Goal: Task Accomplishment & Management: Use online tool/utility

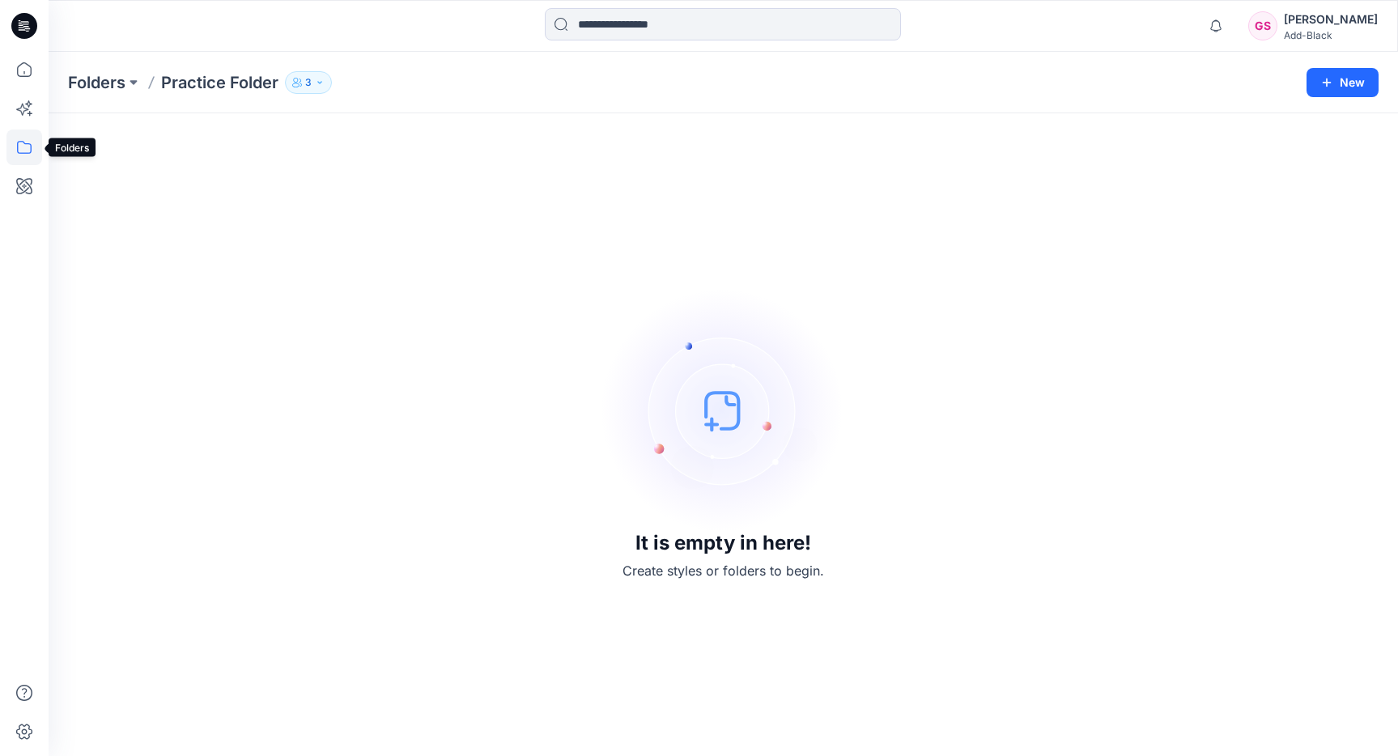
click at [33, 147] on icon at bounding box center [24, 148] width 36 height 36
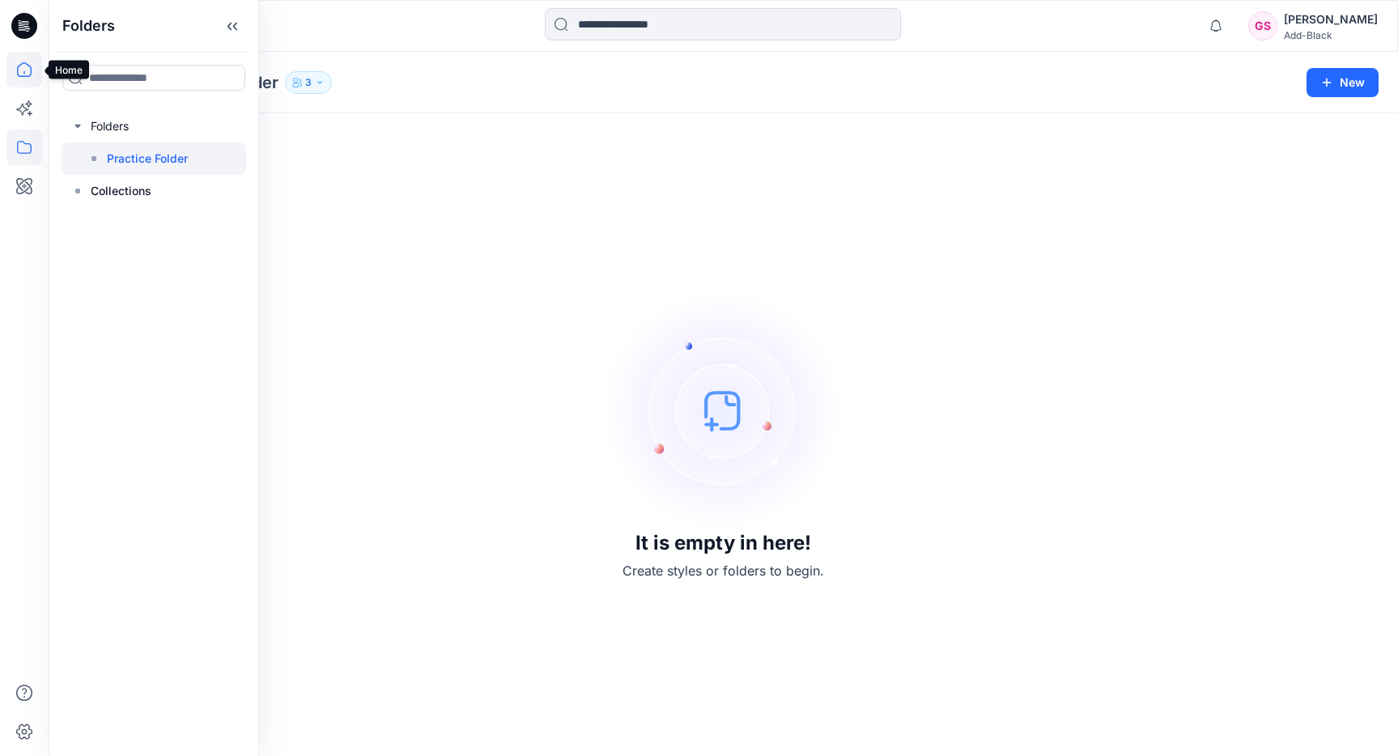
click at [25, 76] on icon at bounding box center [24, 69] width 15 height 15
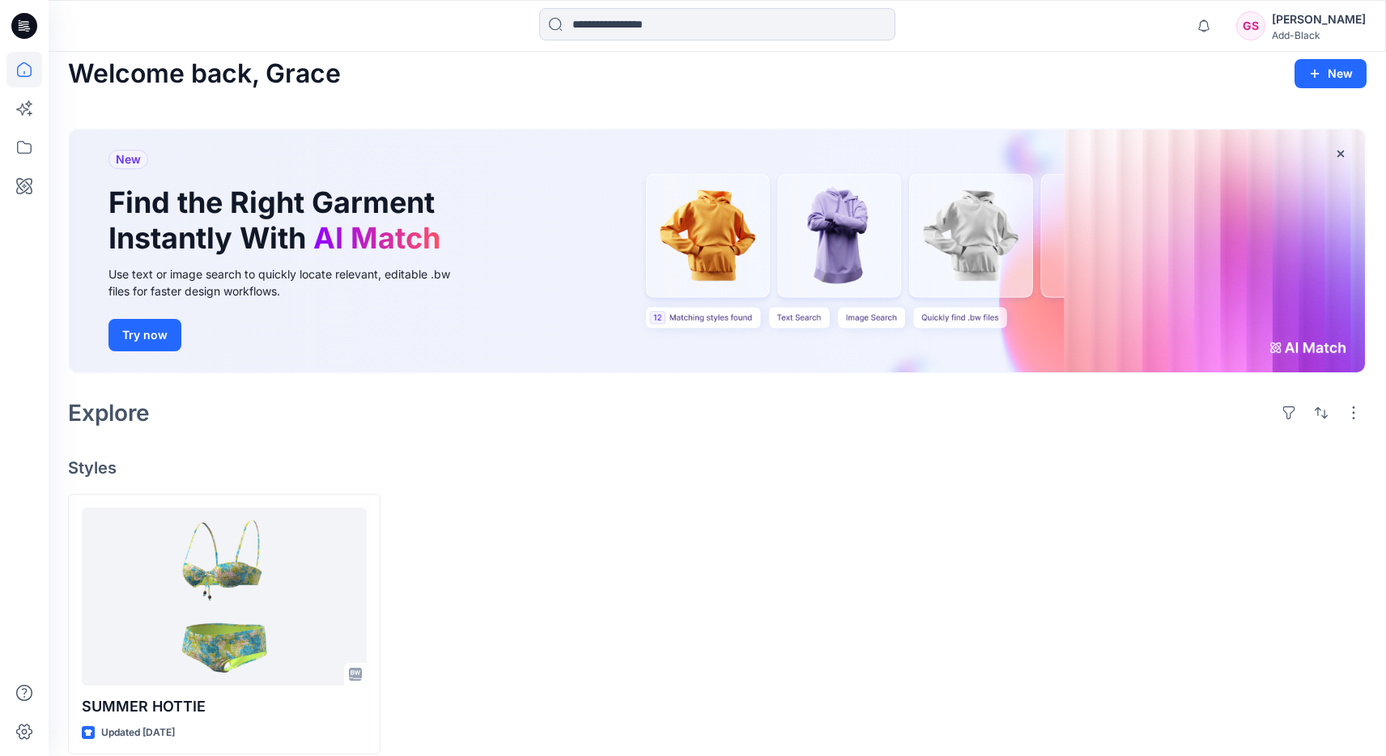
scroll to position [28, 0]
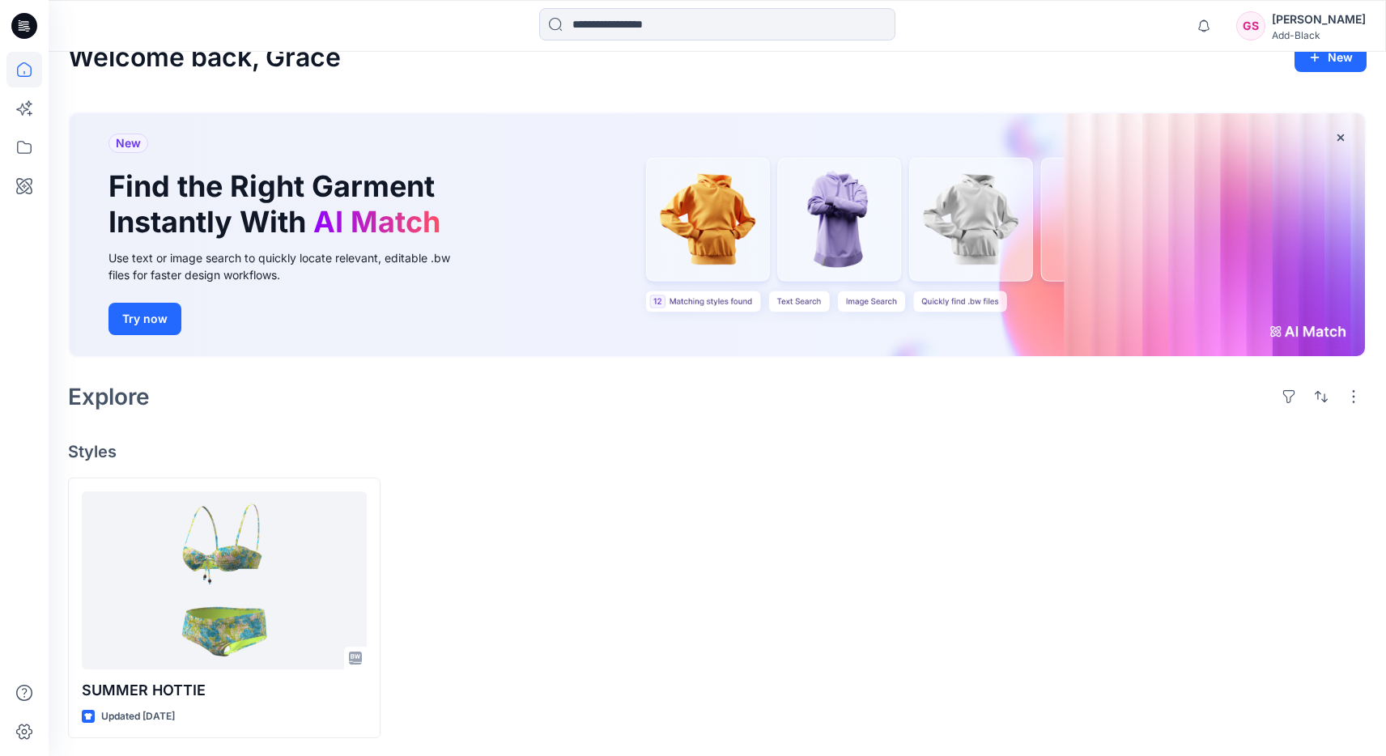
click at [454, 461] on div "Welcome back, [PERSON_NAME] New New Find the Right Garment Instantly With AI Ma…" at bounding box center [717, 390] width 1337 height 734
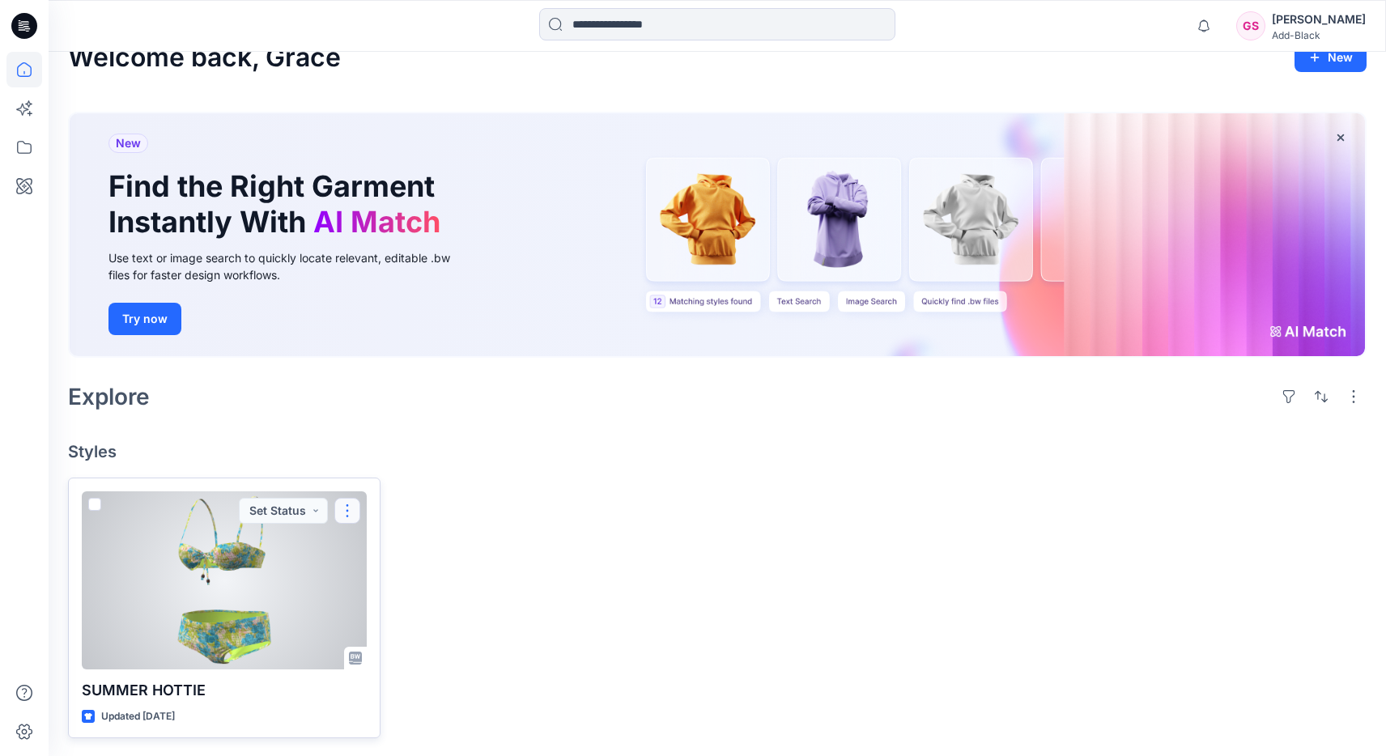
click at [339, 512] on button "button" at bounding box center [347, 511] width 26 height 26
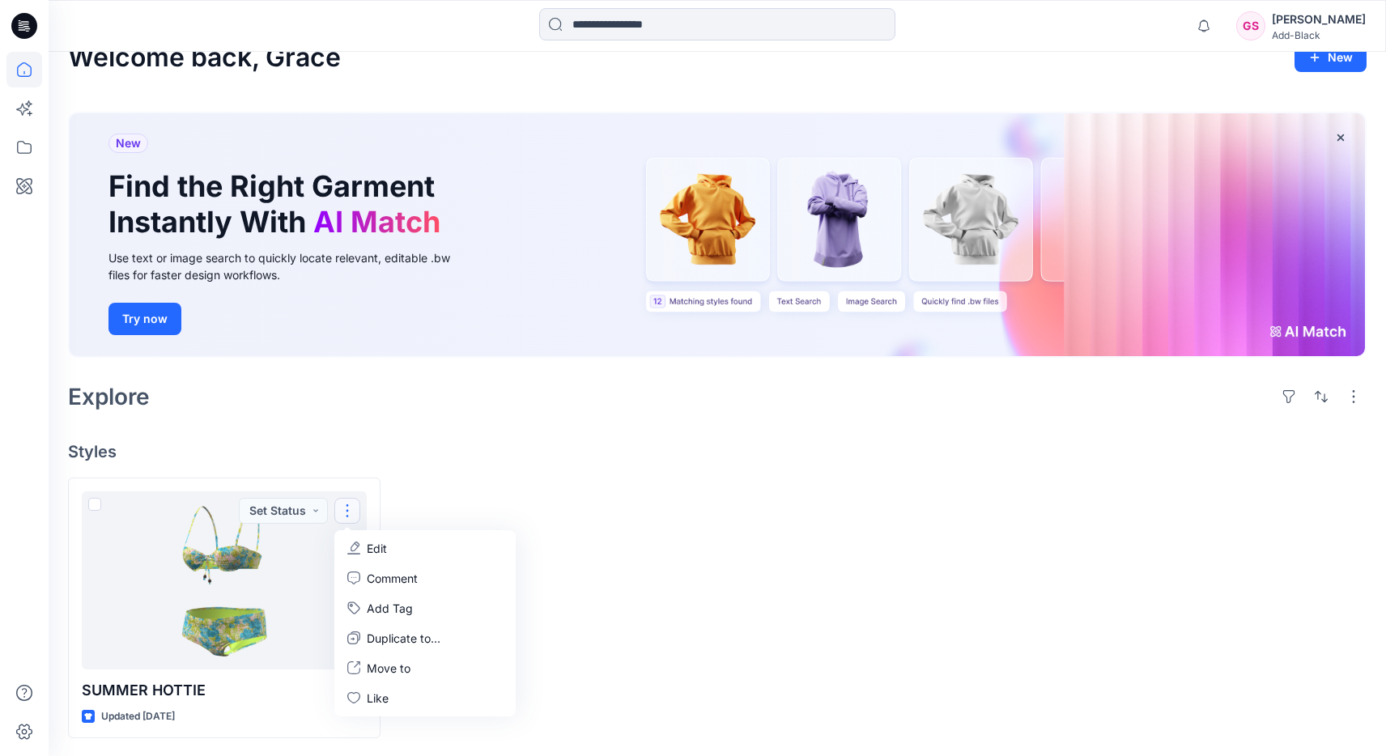
click at [533, 473] on div "Welcome back, [PERSON_NAME] New New Find the Right Garment Instantly With AI Ma…" at bounding box center [717, 390] width 1337 height 734
click at [22, 144] on icon at bounding box center [24, 148] width 36 height 36
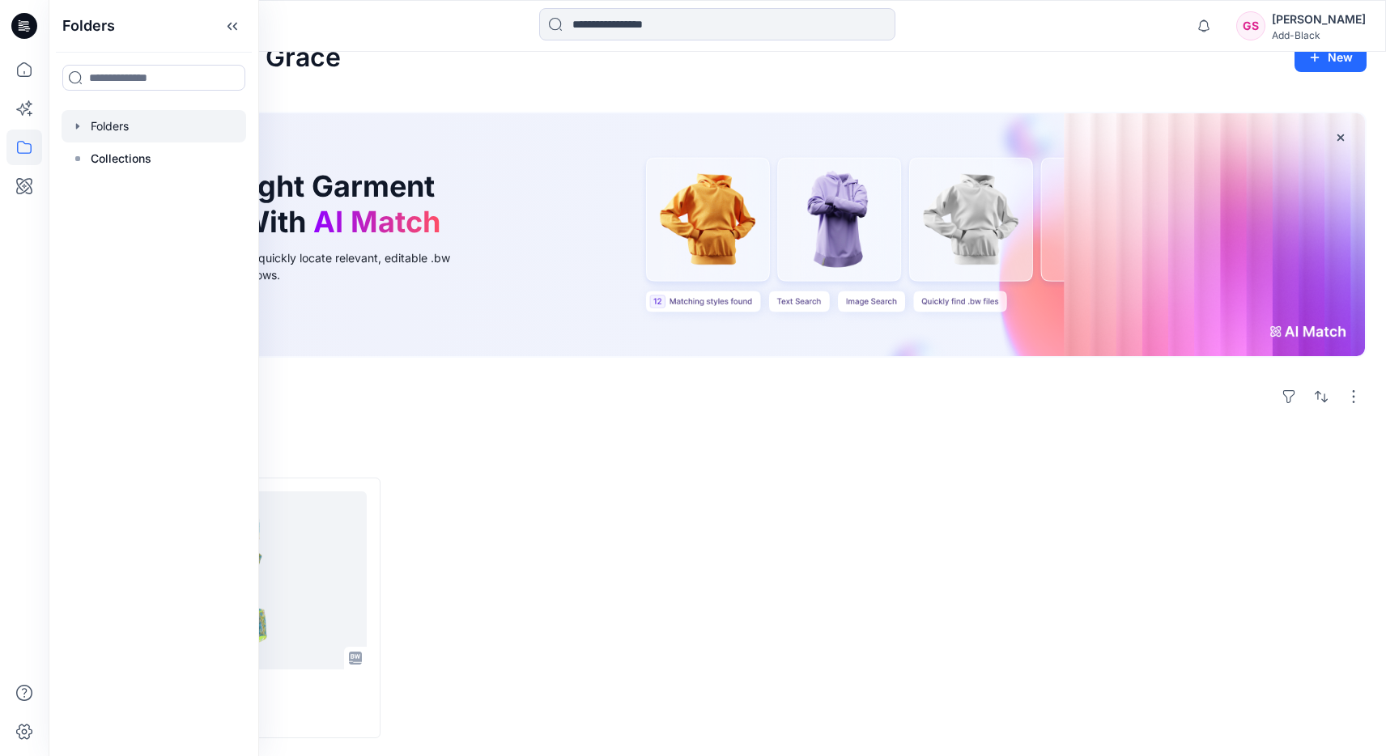
click at [130, 132] on div at bounding box center [154, 126] width 185 height 32
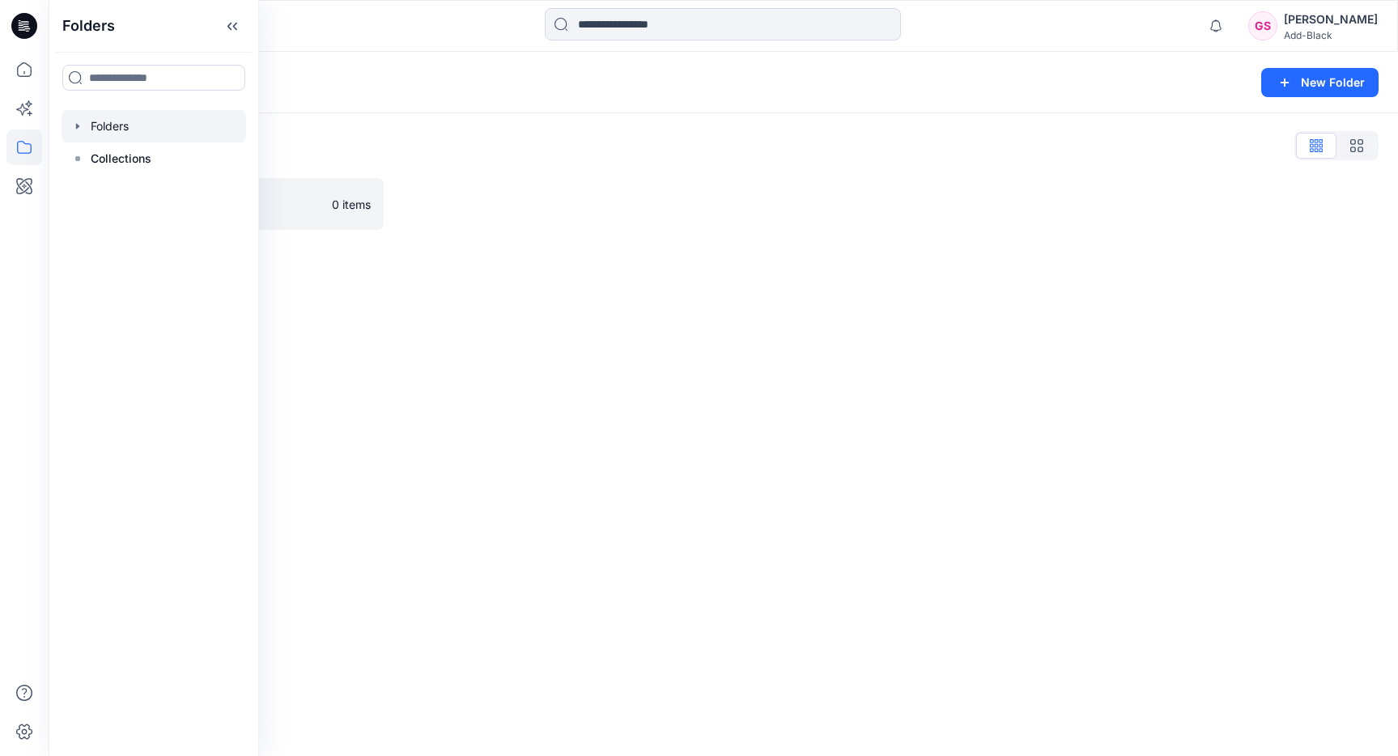
click at [433, 273] on div "Folders New Folder Folders List Practice Folder 0 items" at bounding box center [723, 404] width 1349 height 704
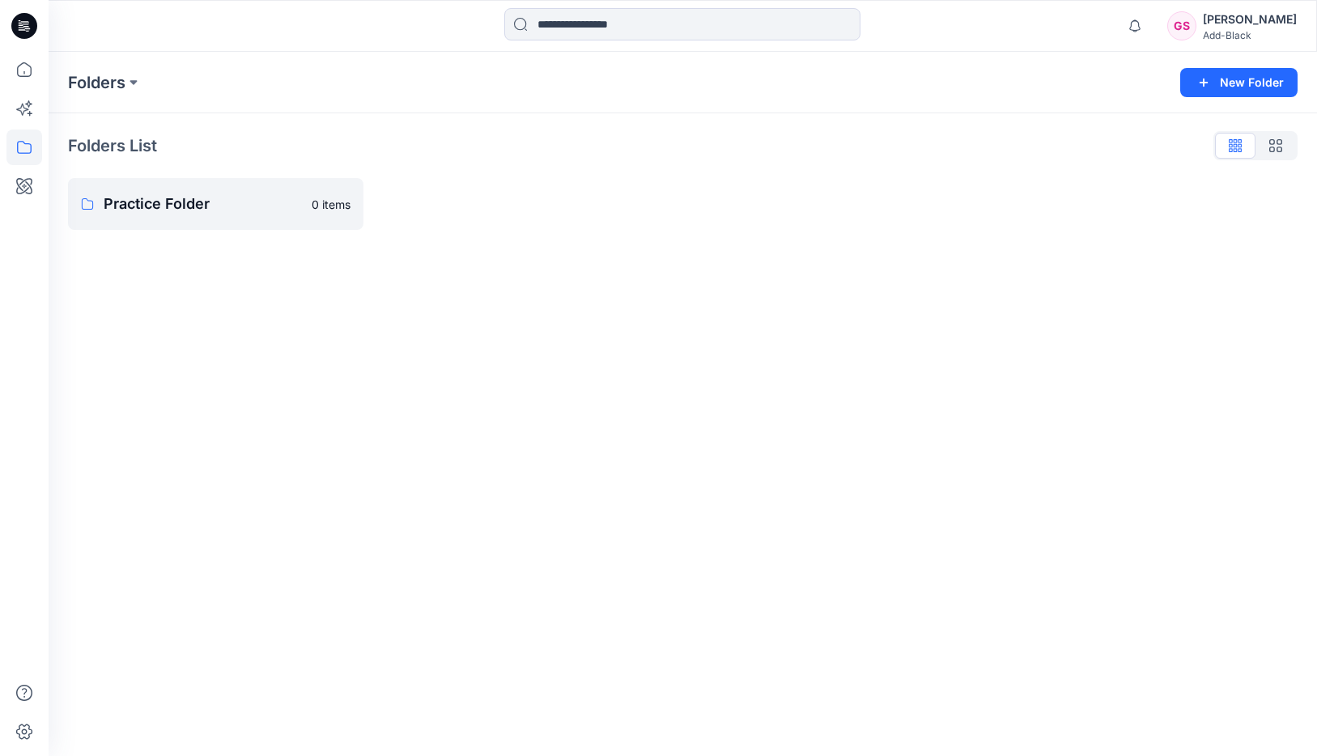
click at [714, 244] on div "Folders List Practice Folder 0 items" at bounding box center [683, 181] width 1268 height 136
click at [25, 150] on icon at bounding box center [24, 148] width 36 height 36
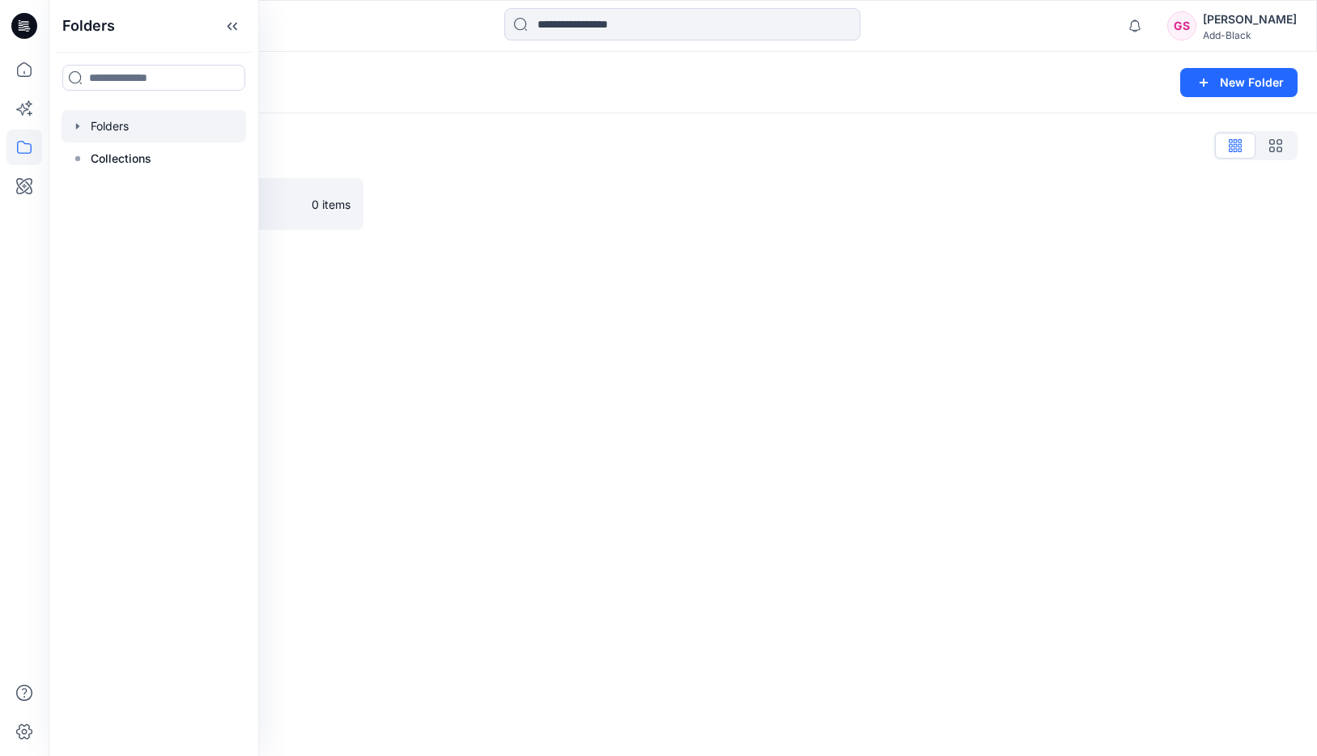
click at [118, 121] on div at bounding box center [154, 126] width 185 height 32
click at [144, 160] on p "Collections" at bounding box center [121, 158] width 61 height 19
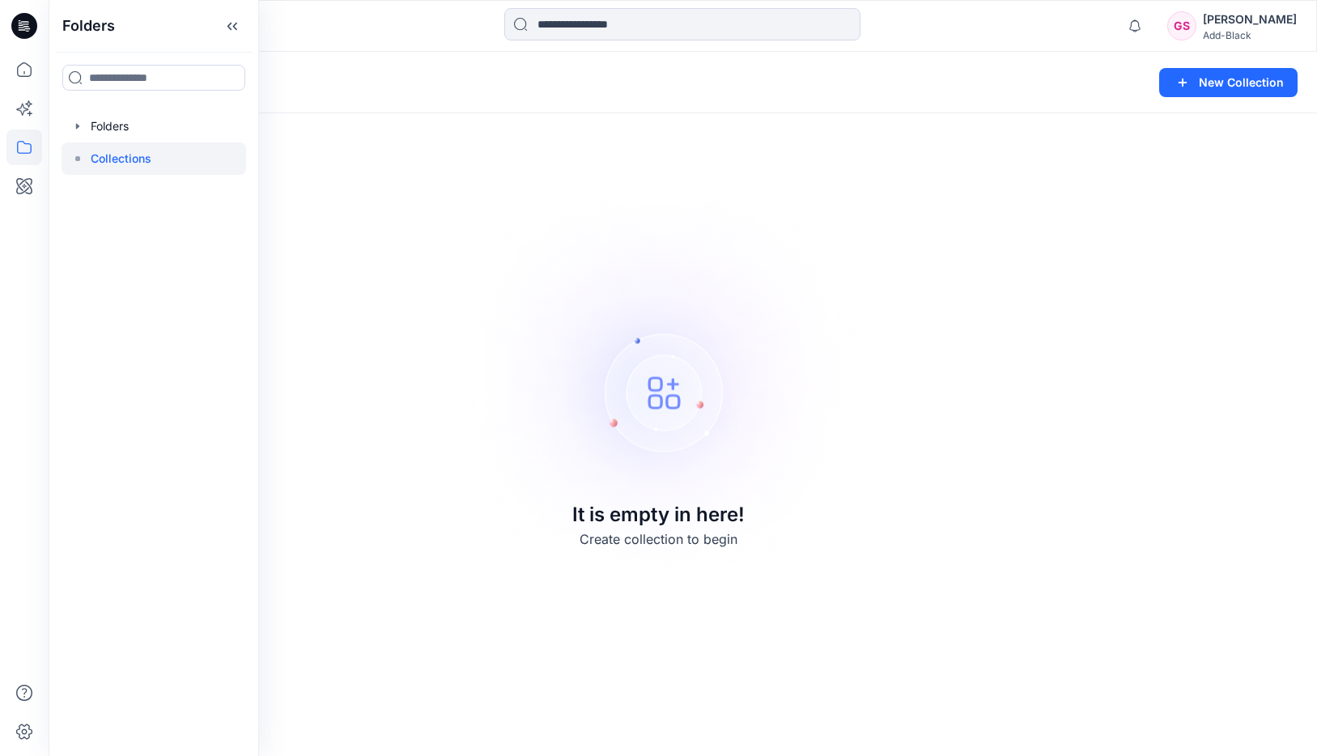
click at [531, 254] on img at bounding box center [659, 378] width 452 height 452
click at [658, 366] on img at bounding box center [659, 378] width 452 height 452
click at [1228, 89] on button "New Collection" at bounding box center [1228, 82] width 138 height 29
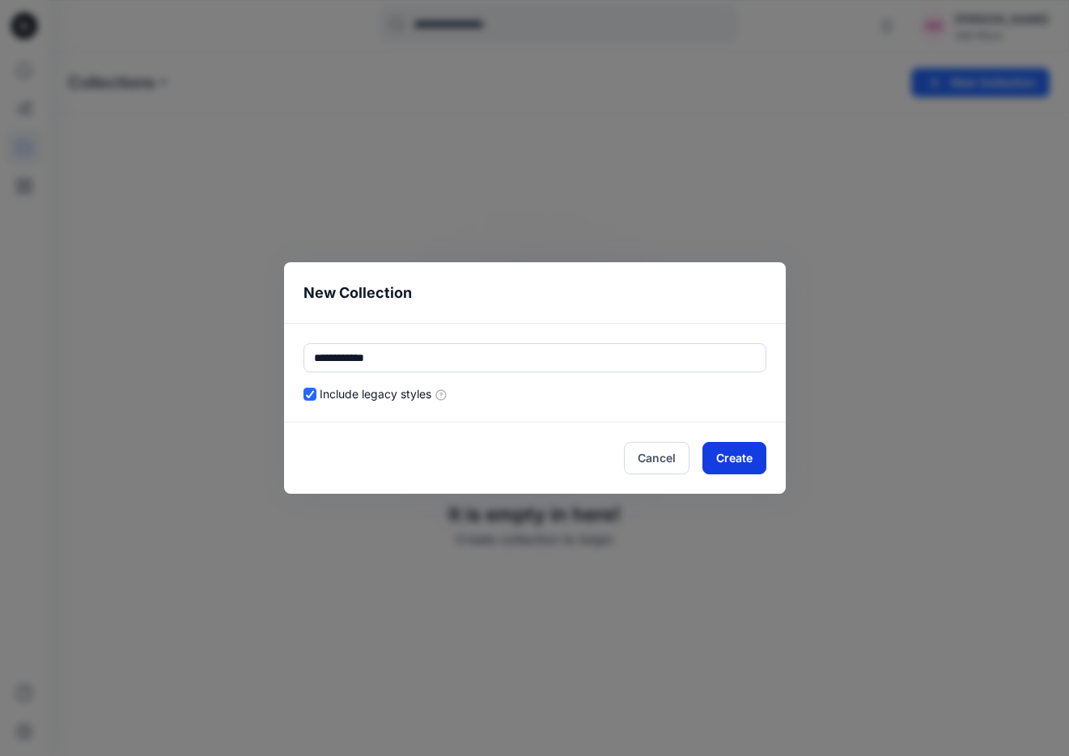
type input "**********"
click at [747, 465] on button "Create" at bounding box center [735, 458] width 64 height 32
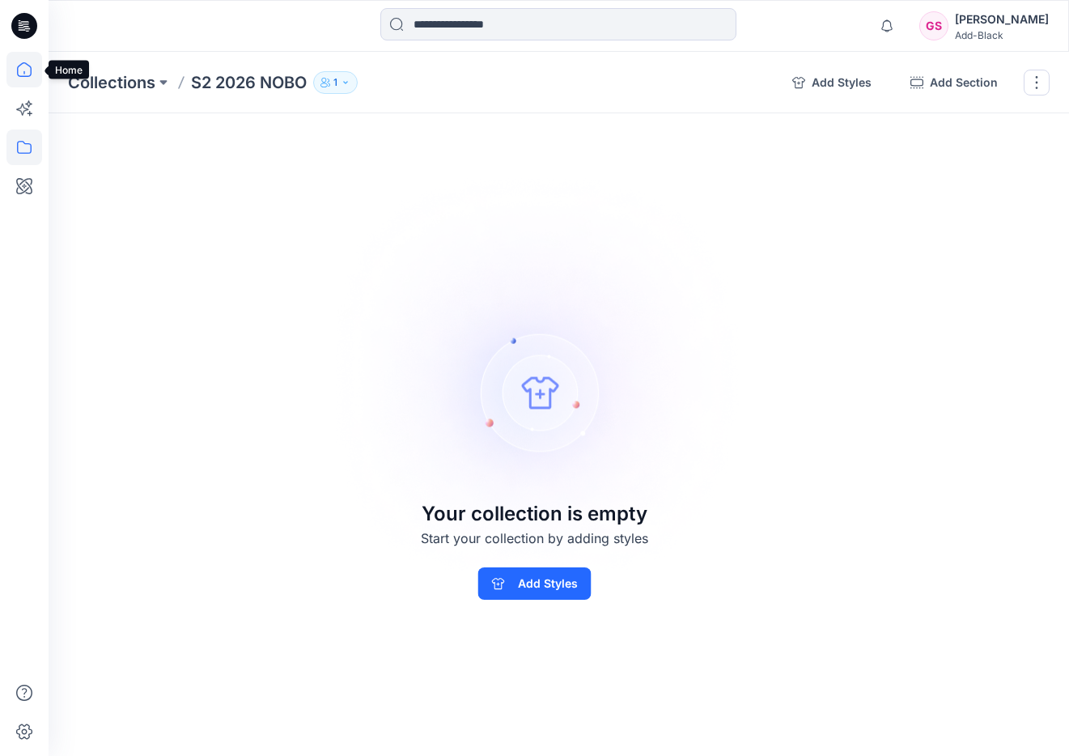
click at [28, 63] on icon at bounding box center [24, 70] width 36 height 36
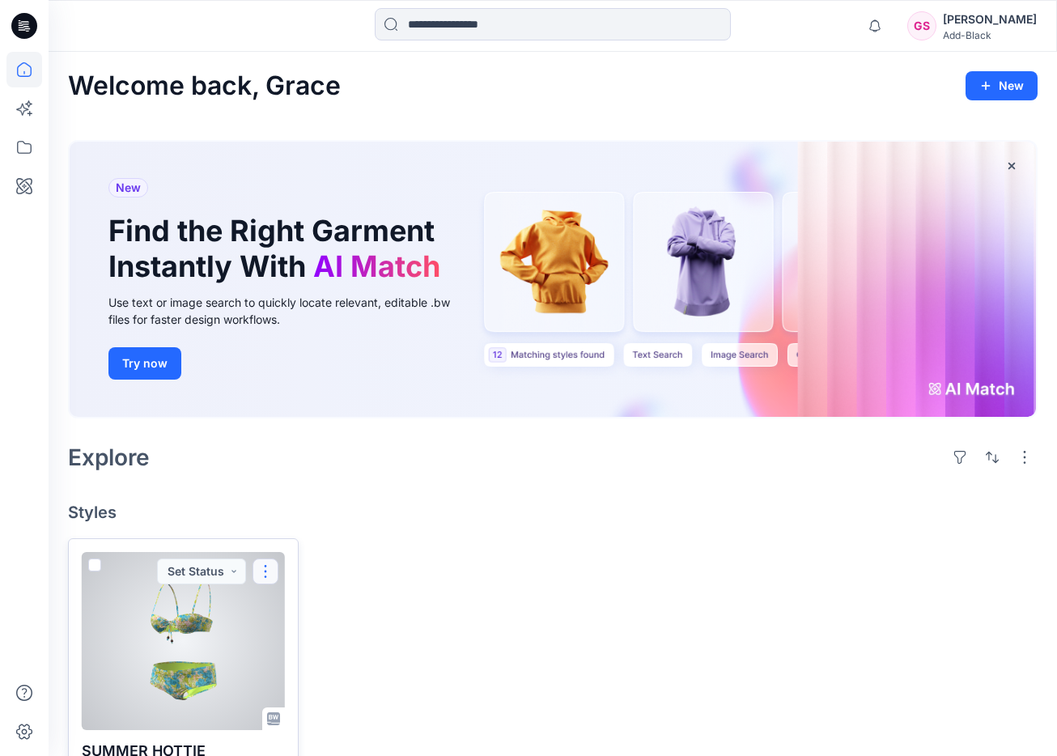
click at [254, 574] on button "button" at bounding box center [266, 572] width 26 height 26
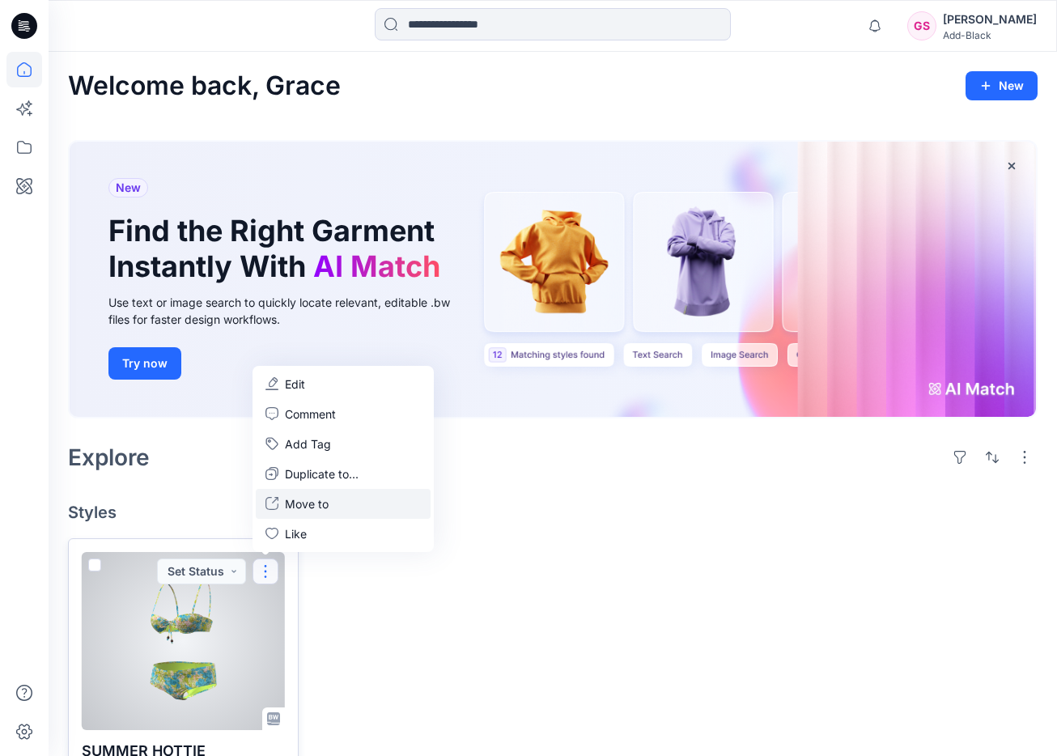
click at [332, 494] on button "Move to" at bounding box center [343, 504] width 175 height 30
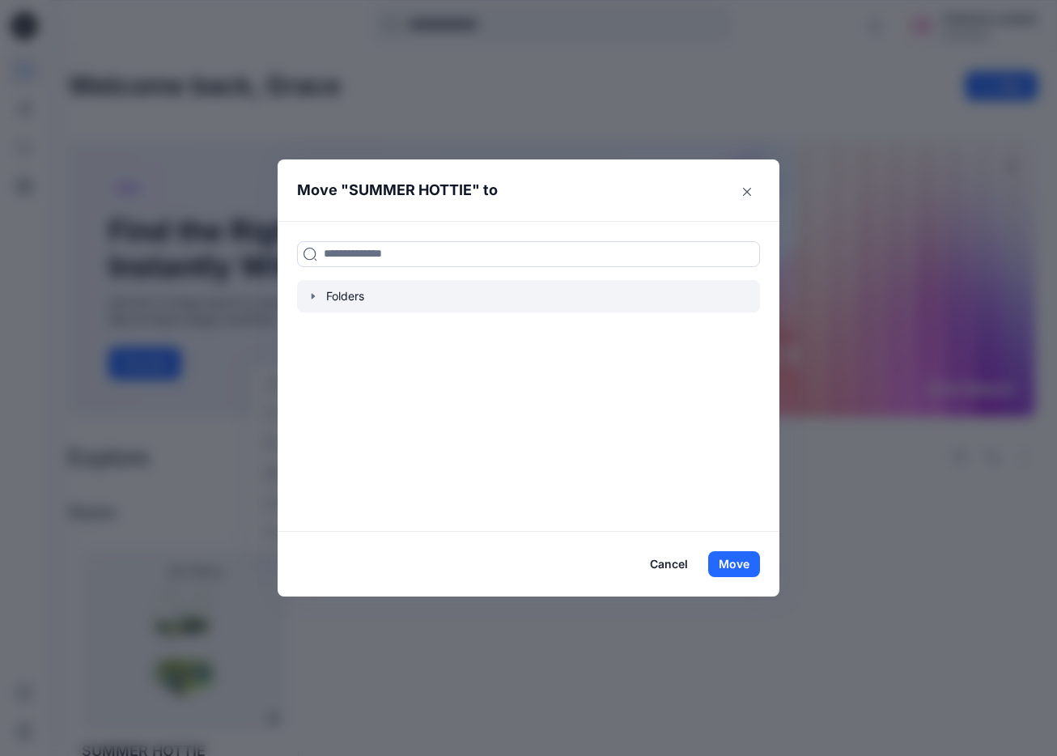
click at [359, 292] on div at bounding box center [528, 296] width 463 height 32
click at [611, 256] on input at bounding box center [528, 254] width 463 height 26
click at [624, 348] on div "Folders" at bounding box center [529, 376] width 502 height 311
click at [366, 293] on div at bounding box center [528, 296] width 463 height 32
click at [315, 295] on icon "button" at bounding box center [313, 296] width 13 height 13
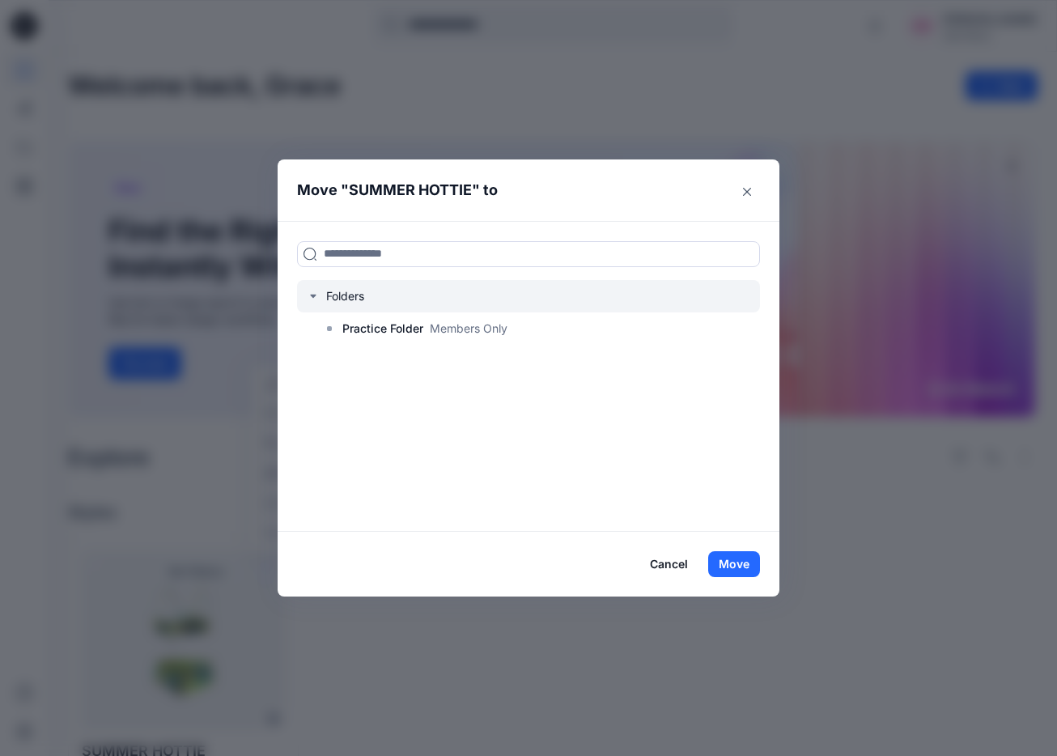
click at [320, 293] on icon "button" at bounding box center [313, 296] width 13 height 13
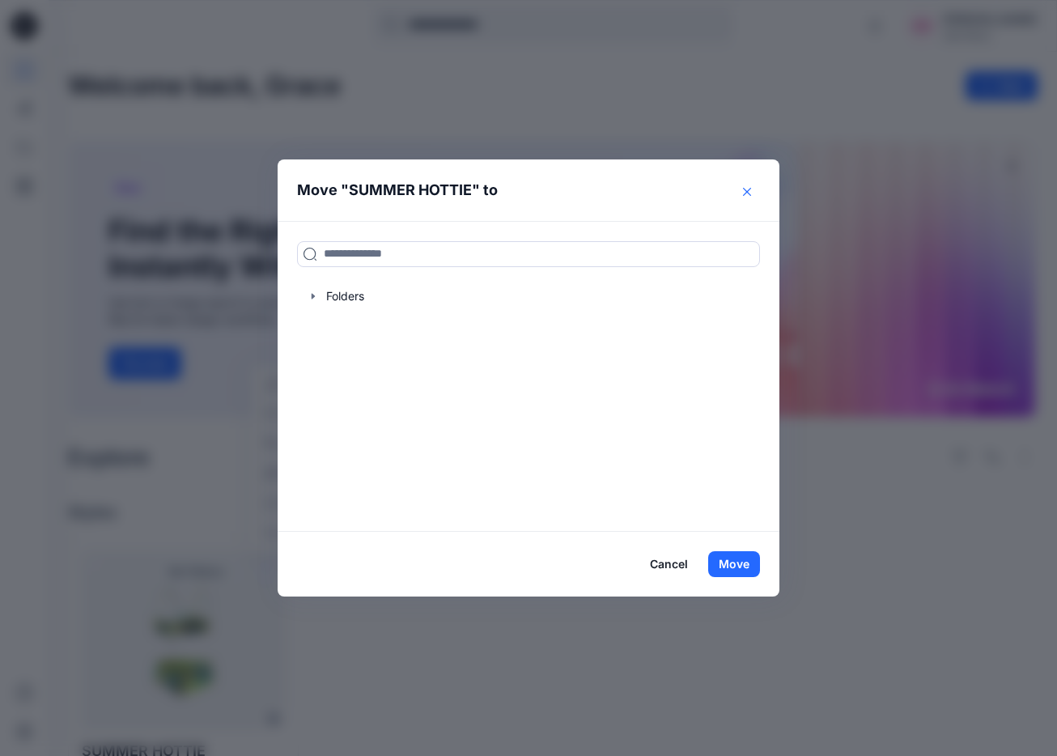
click at [751, 193] on icon "Close" at bounding box center [747, 192] width 8 height 8
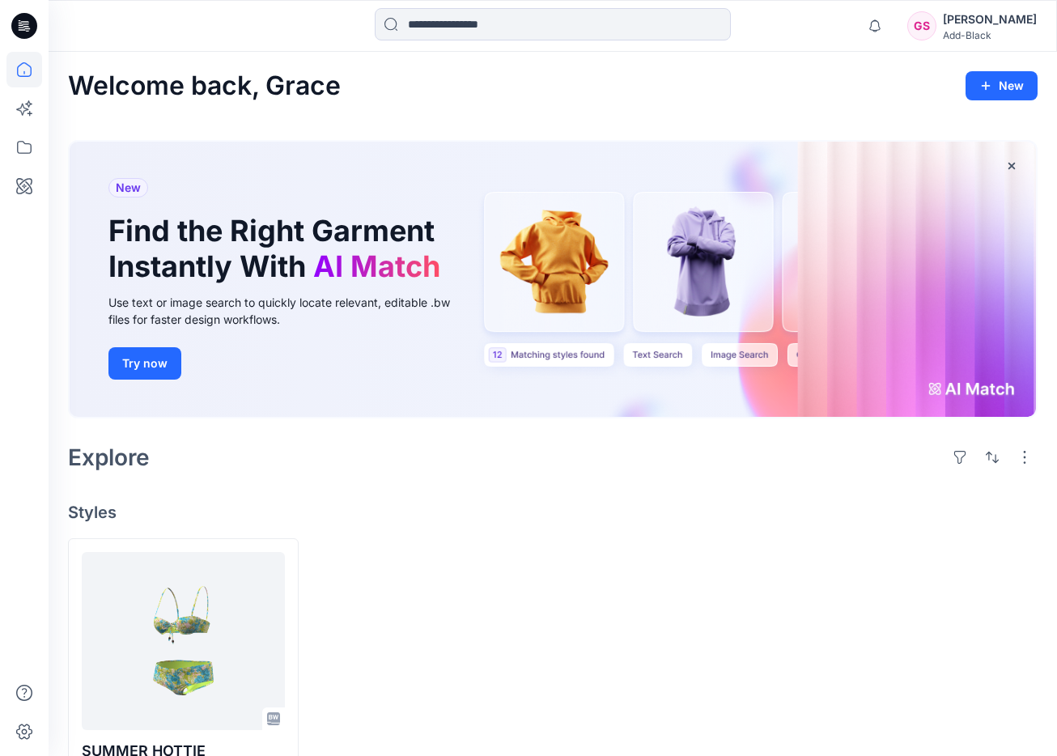
click at [819, 493] on div "Welcome back, [PERSON_NAME] New New Find the Right Garment Instantly With AI Ma…" at bounding box center [553, 435] width 1009 height 767
click at [31, 151] on icon at bounding box center [24, 147] width 15 height 13
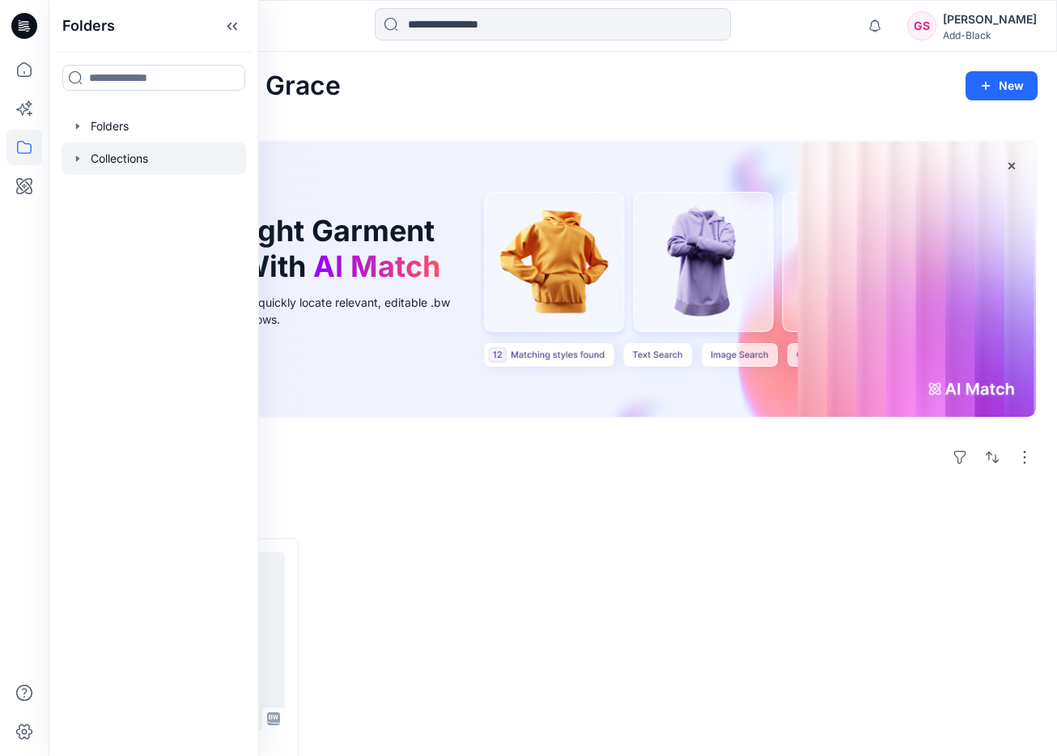
click at [116, 158] on div at bounding box center [154, 158] width 185 height 32
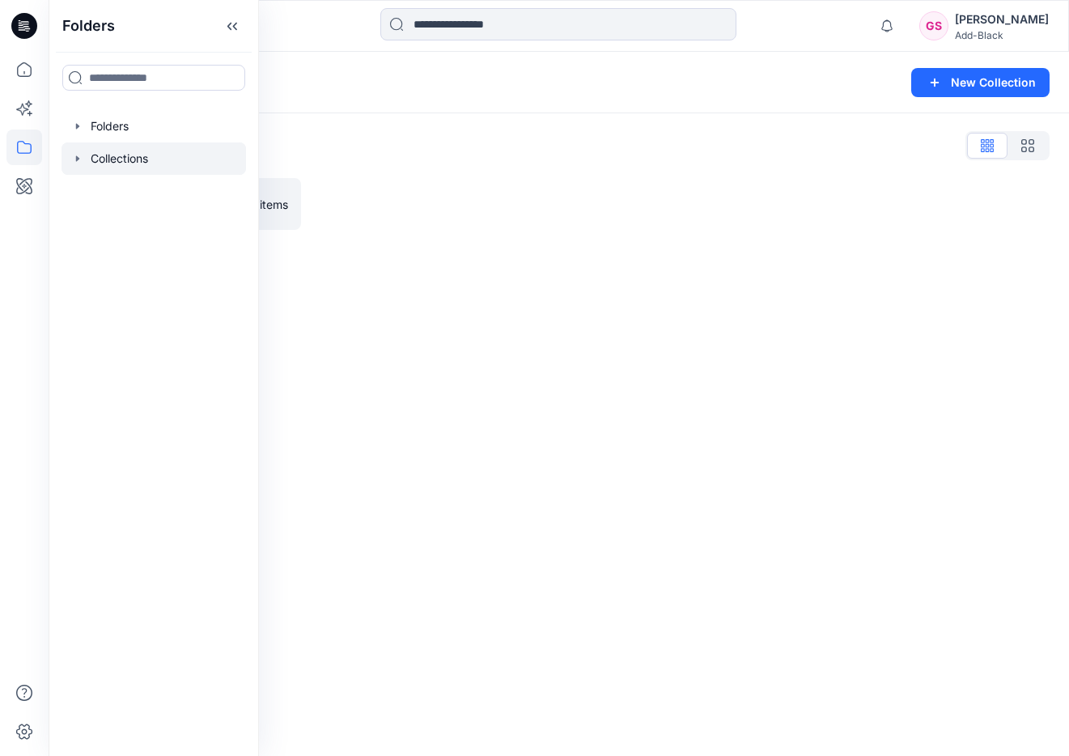
click at [375, 231] on div "Collections List S2 2026 NOBO 0 items" at bounding box center [559, 181] width 1021 height 136
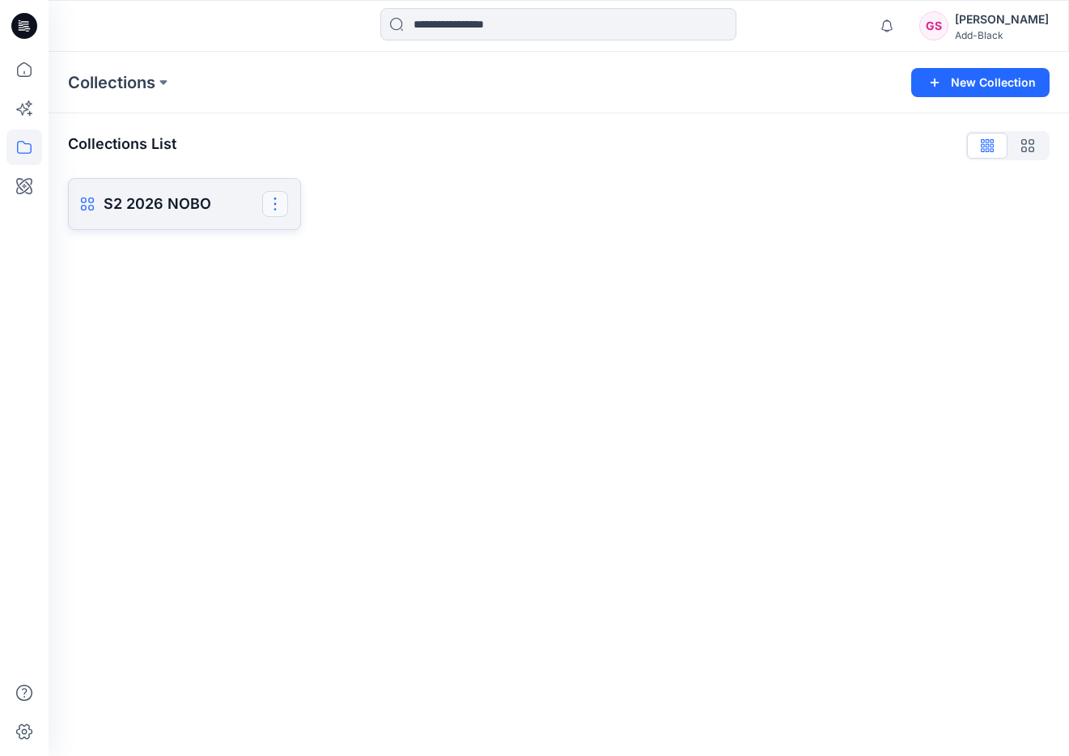
click at [273, 204] on button "button" at bounding box center [275, 204] width 26 height 26
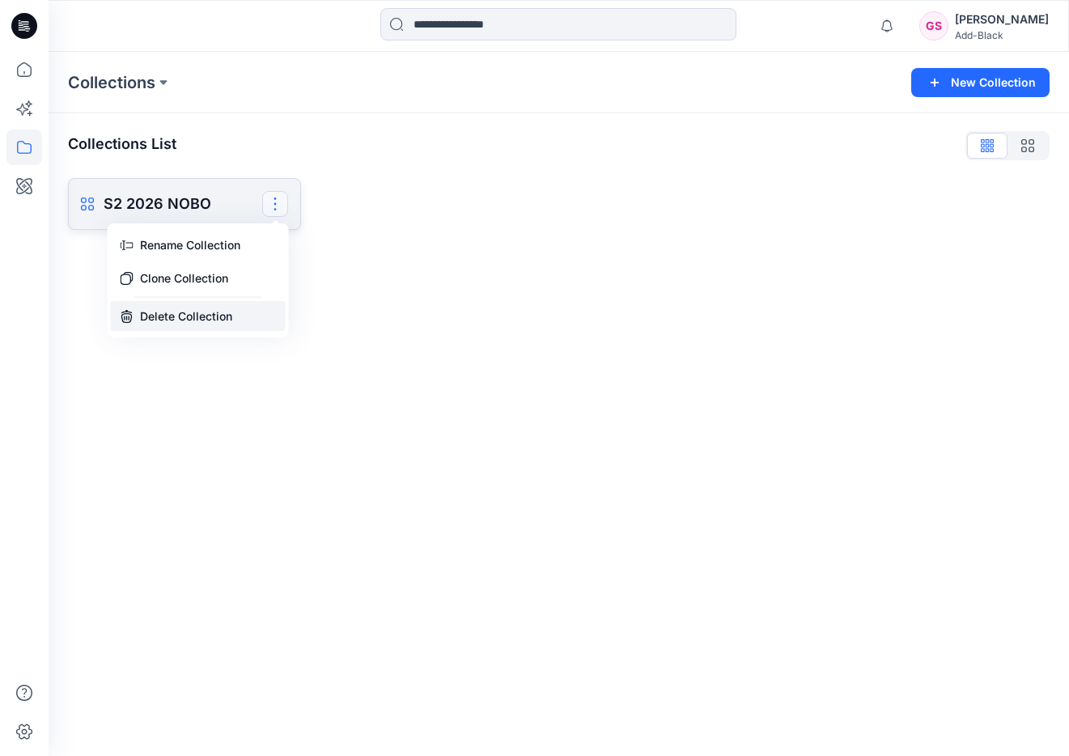
click at [216, 312] on button "Delete Collection" at bounding box center [198, 316] width 175 height 30
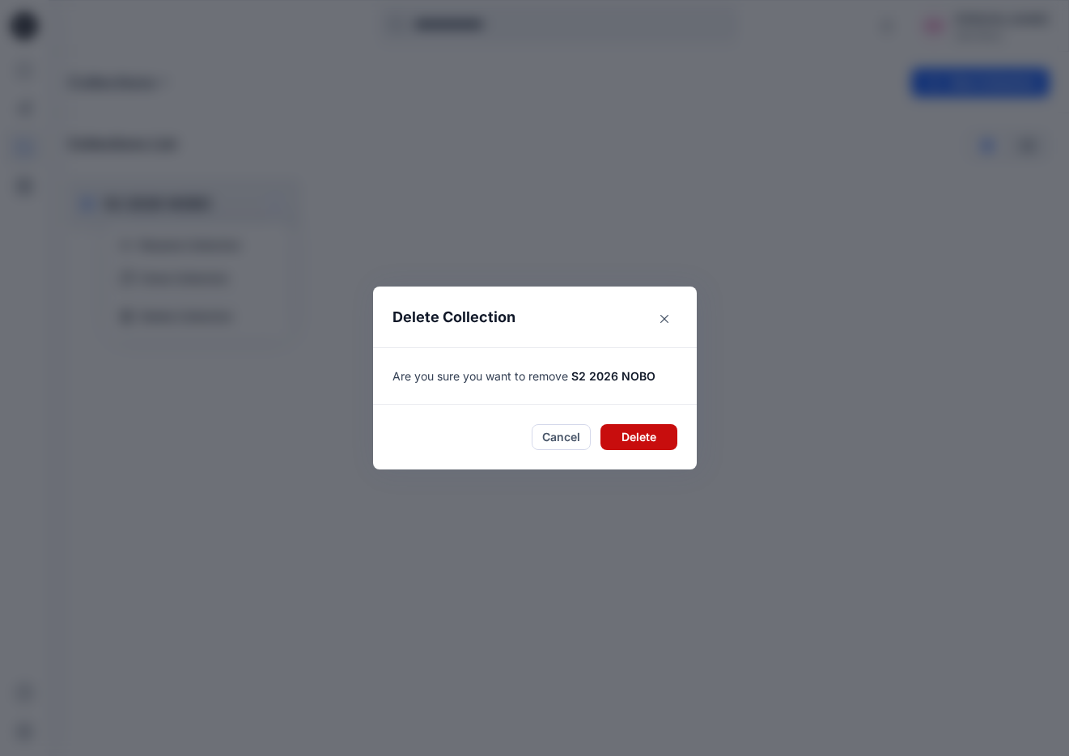
click at [652, 436] on button "Delete" at bounding box center [639, 437] width 77 height 26
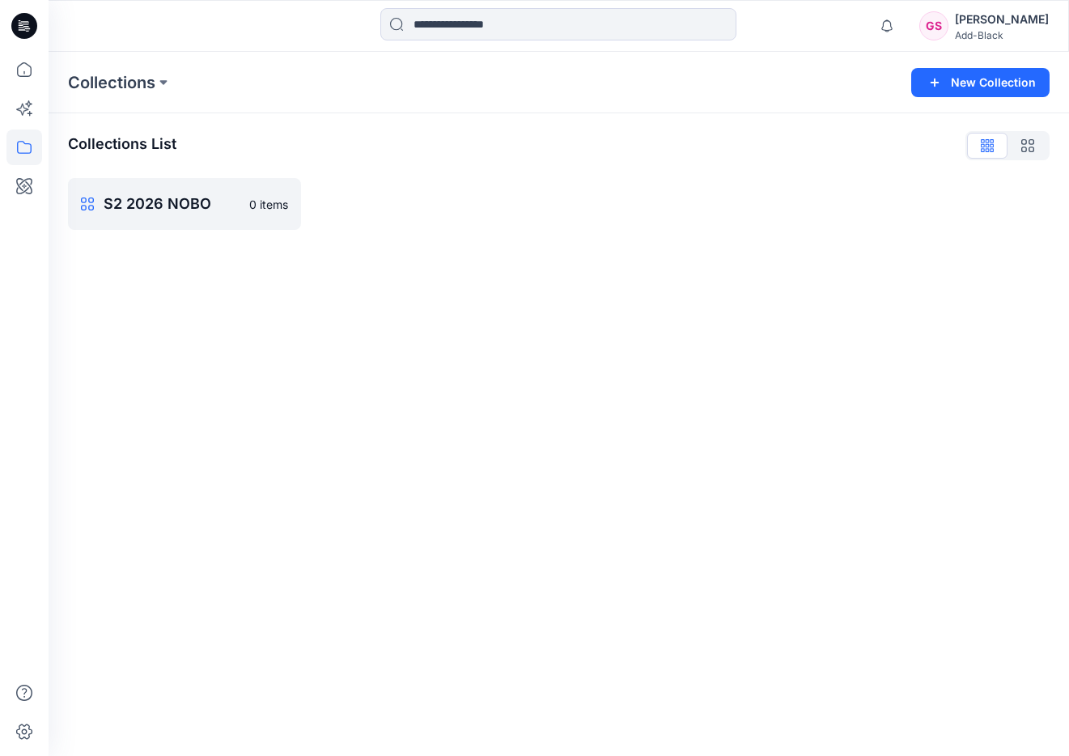
click at [224, 290] on div "Collections New Collection Collections List S2 2026 NOBO 0 items" at bounding box center [559, 404] width 1021 height 704
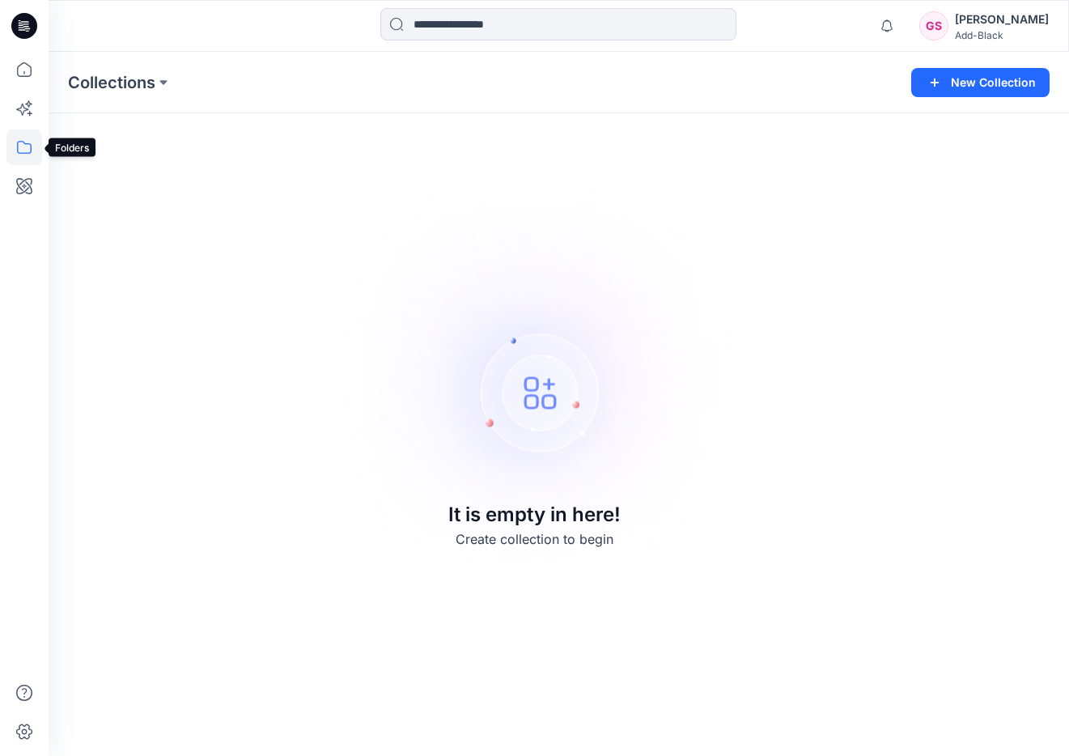
click at [30, 158] on icon at bounding box center [24, 148] width 36 height 36
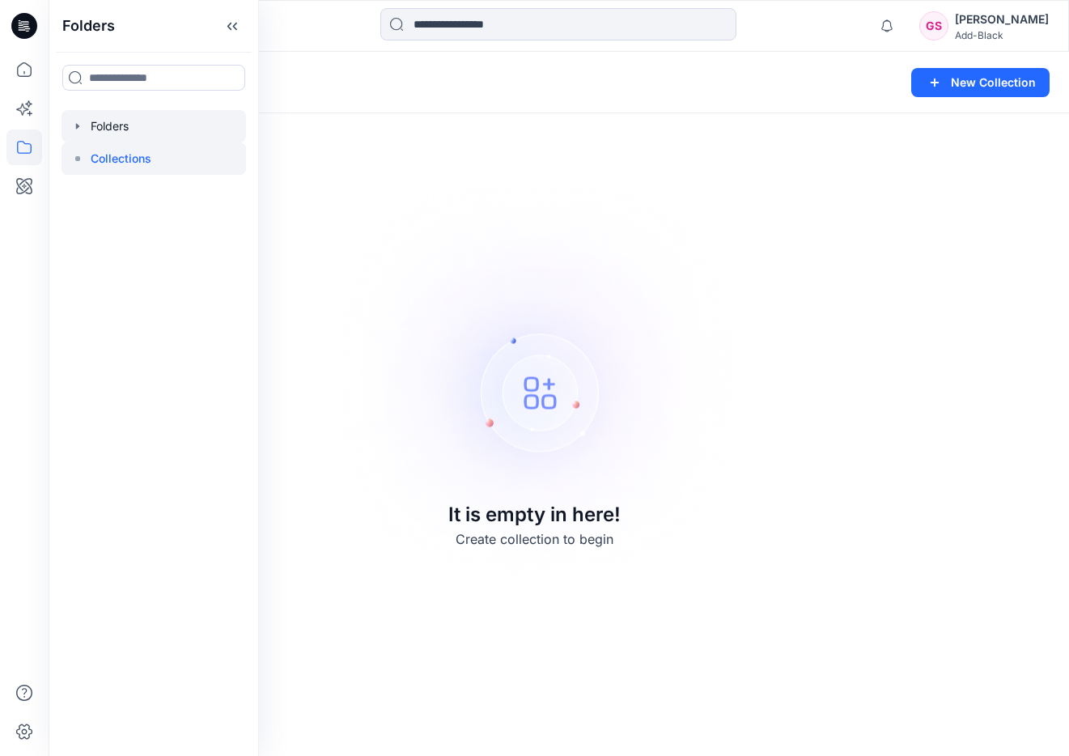
click at [125, 131] on div at bounding box center [154, 126] width 185 height 32
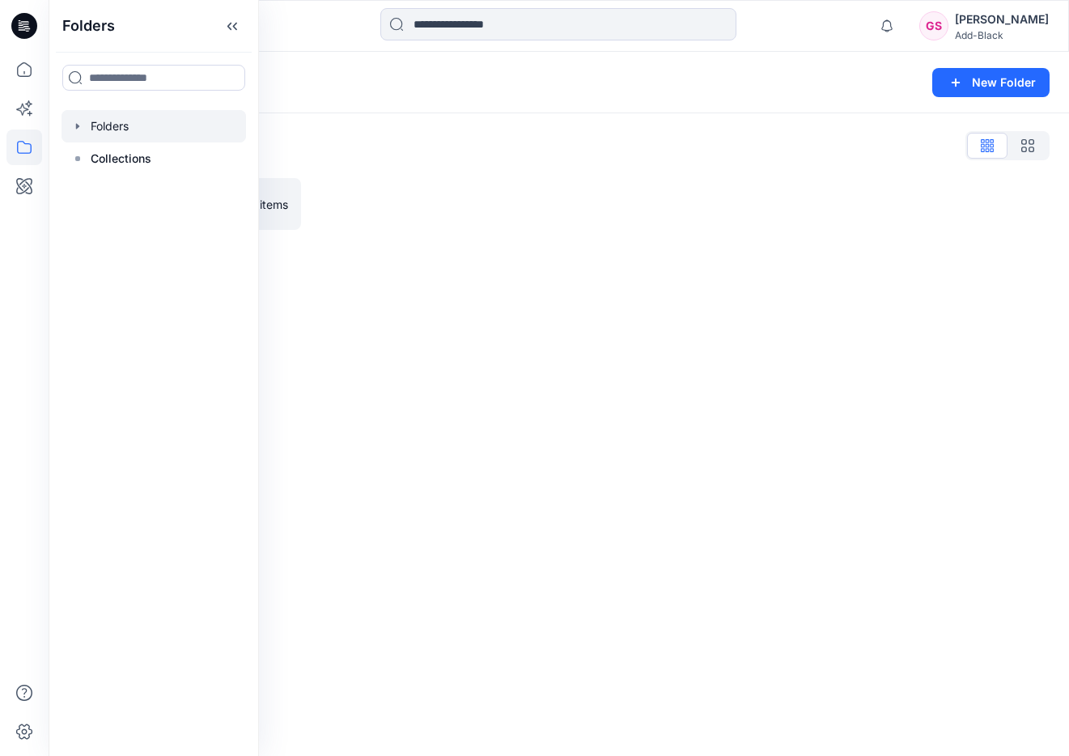
click at [831, 214] on div at bounding box center [933, 204] width 233 height 52
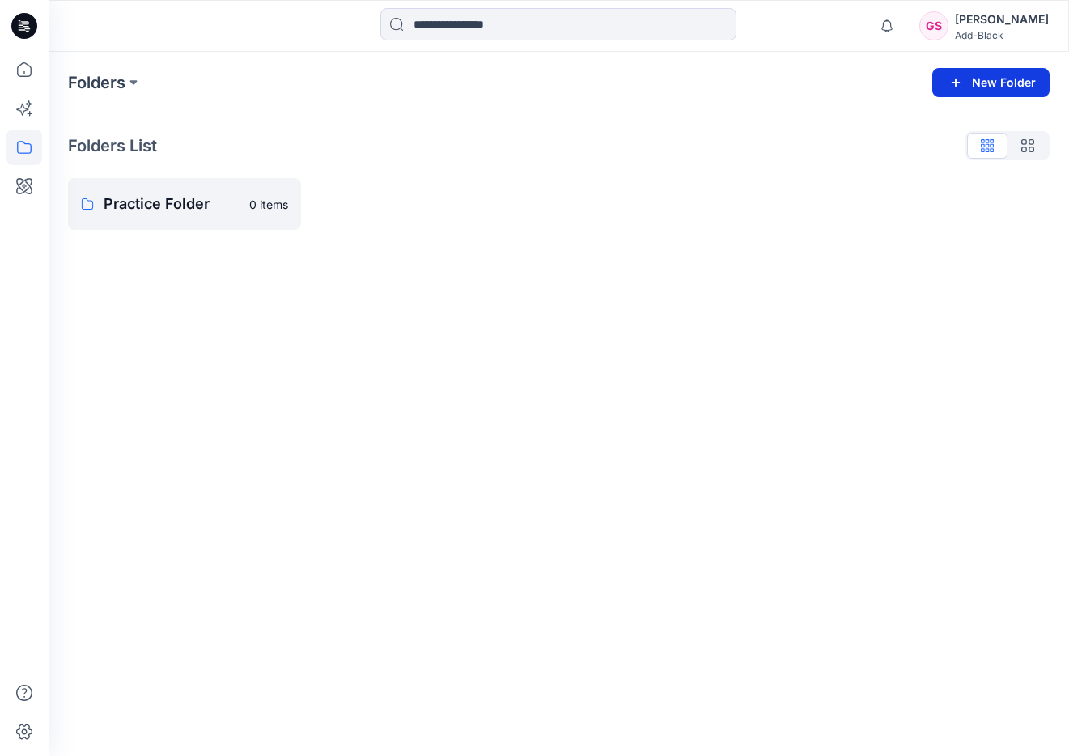
click at [1018, 86] on button "New Folder" at bounding box center [990, 82] width 117 height 29
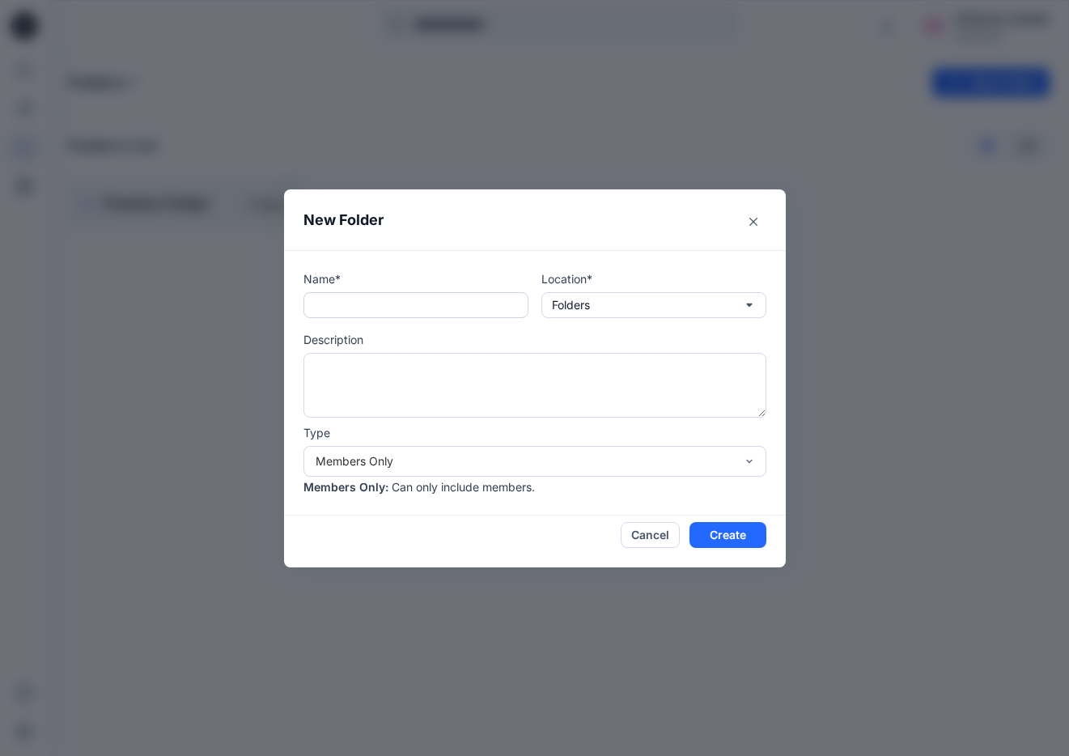
click at [444, 309] on input "text" at bounding box center [416, 305] width 225 height 26
click at [580, 300] on p "Folders" at bounding box center [571, 305] width 38 height 18
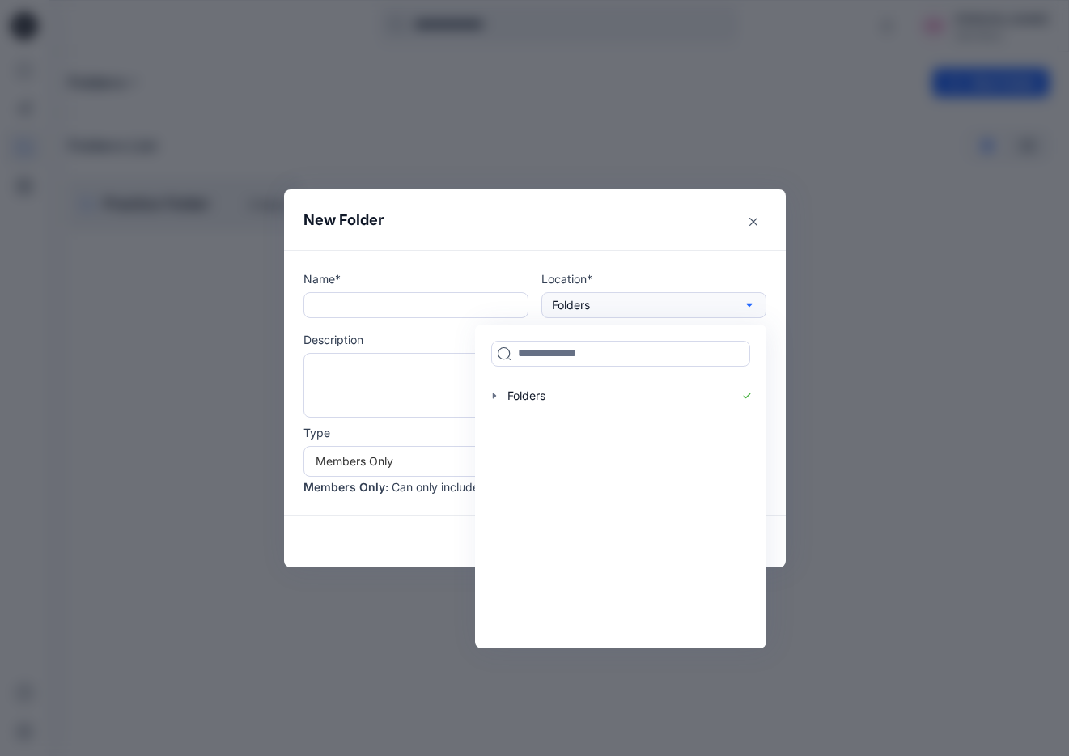
click at [585, 302] on p "Folders" at bounding box center [571, 305] width 38 height 18
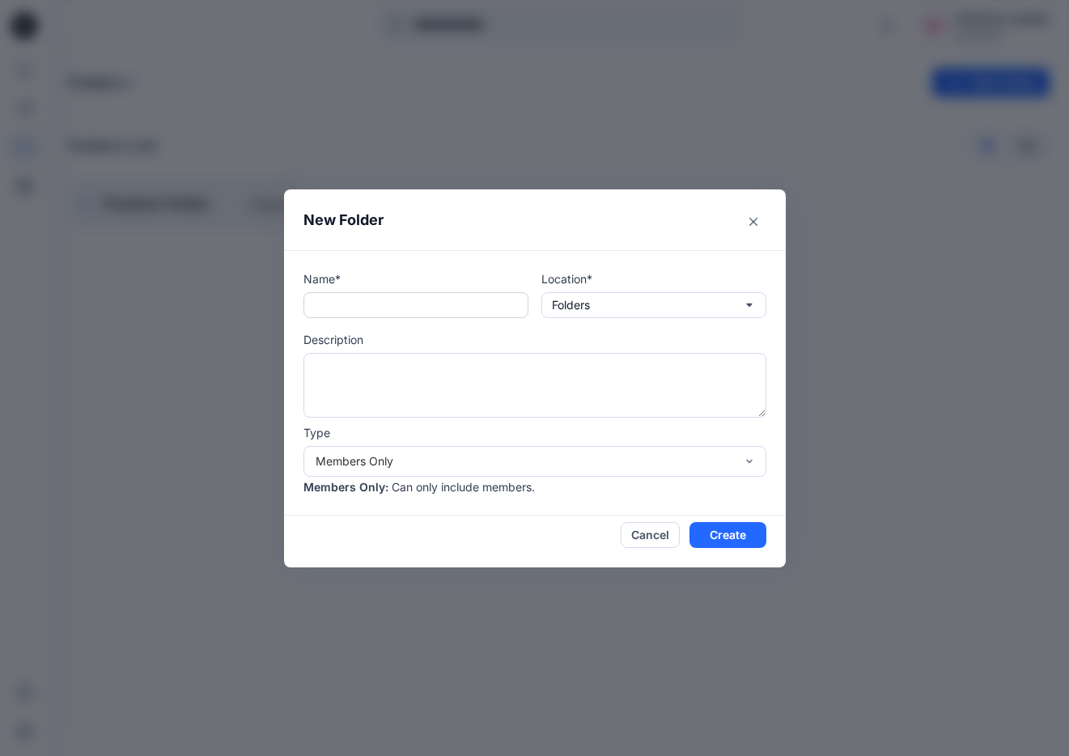
click at [371, 305] on input "text" at bounding box center [416, 305] width 225 height 26
type input "**********"
click at [375, 374] on textarea at bounding box center [535, 385] width 463 height 65
type textarea "*******"
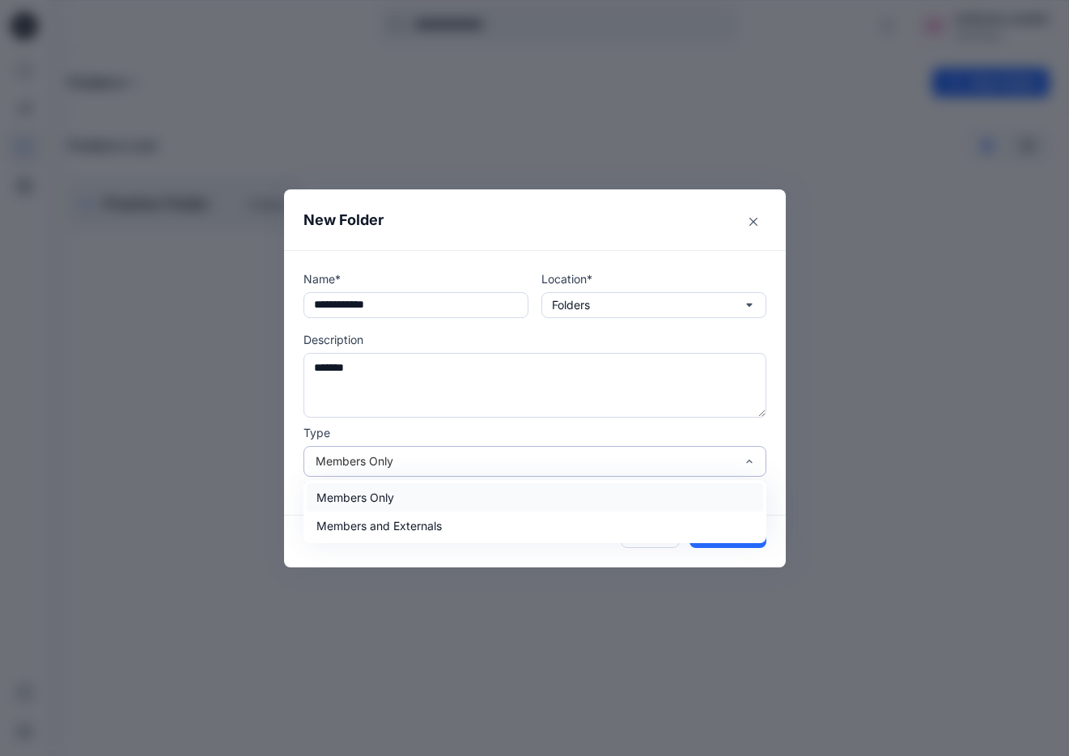
click at [417, 460] on div "Members Only" at bounding box center [525, 460] width 419 height 17
click at [414, 519] on div "Members and Externals" at bounding box center [535, 526] width 457 height 28
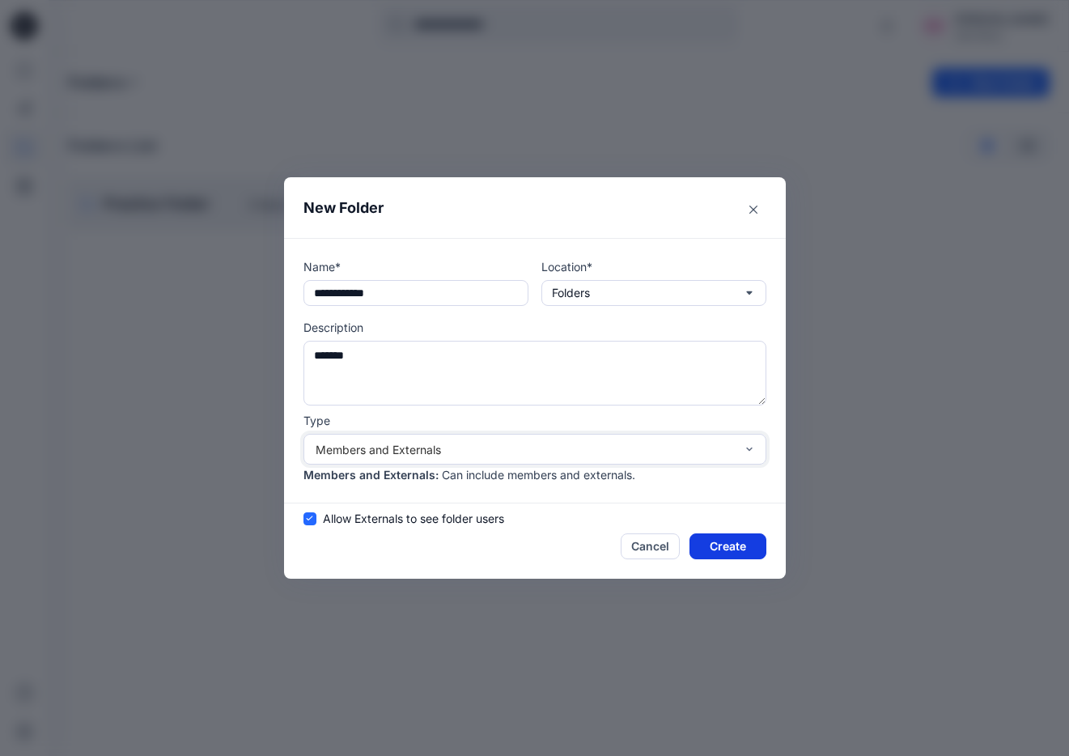
click at [723, 550] on button "Create" at bounding box center [728, 546] width 77 height 26
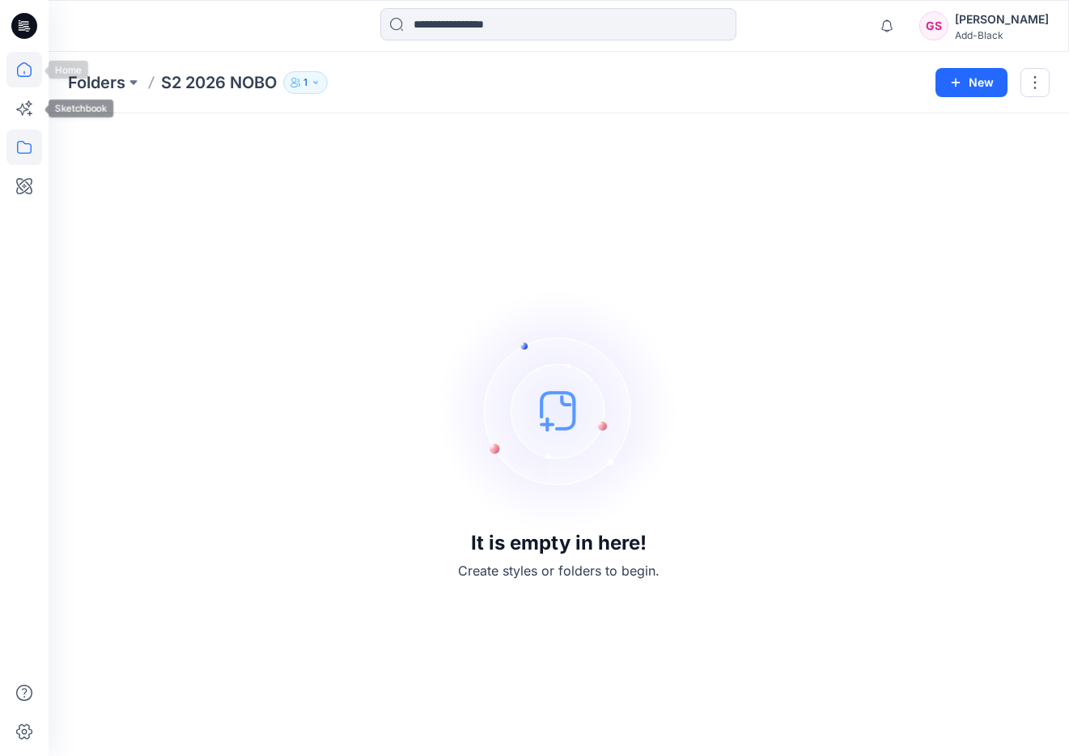
click at [27, 76] on icon at bounding box center [24, 69] width 15 height 15
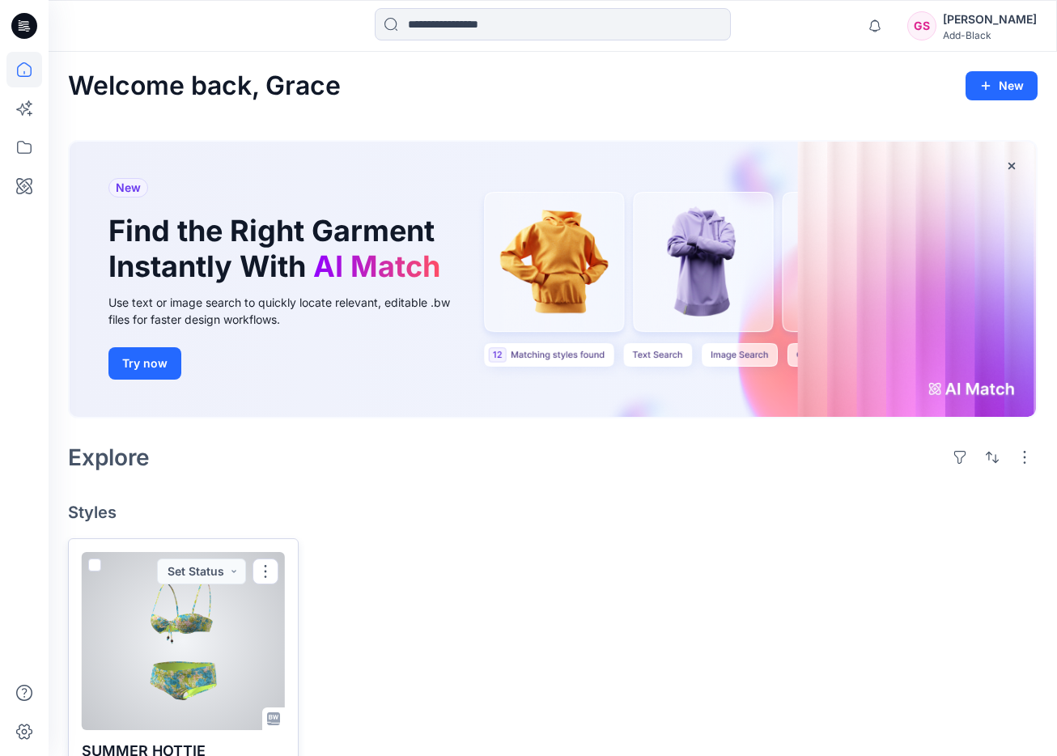
scroll to position [61, 0]
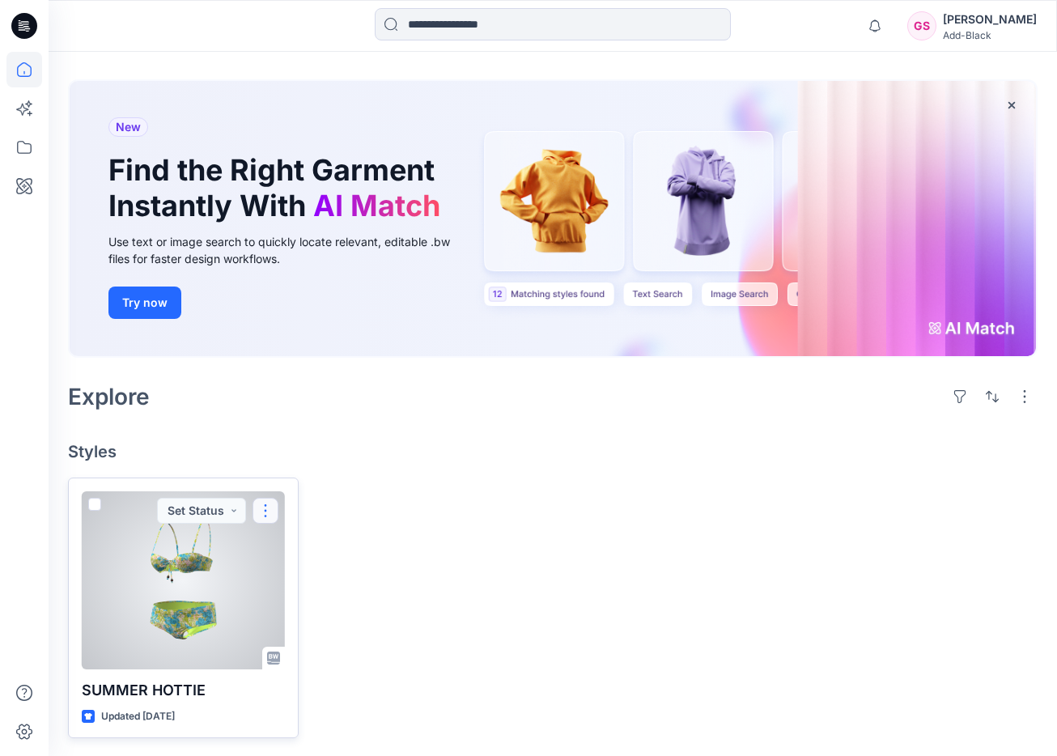
click at [266, 517] on button "button" at bounding box center [266, 511] width 26 height 26
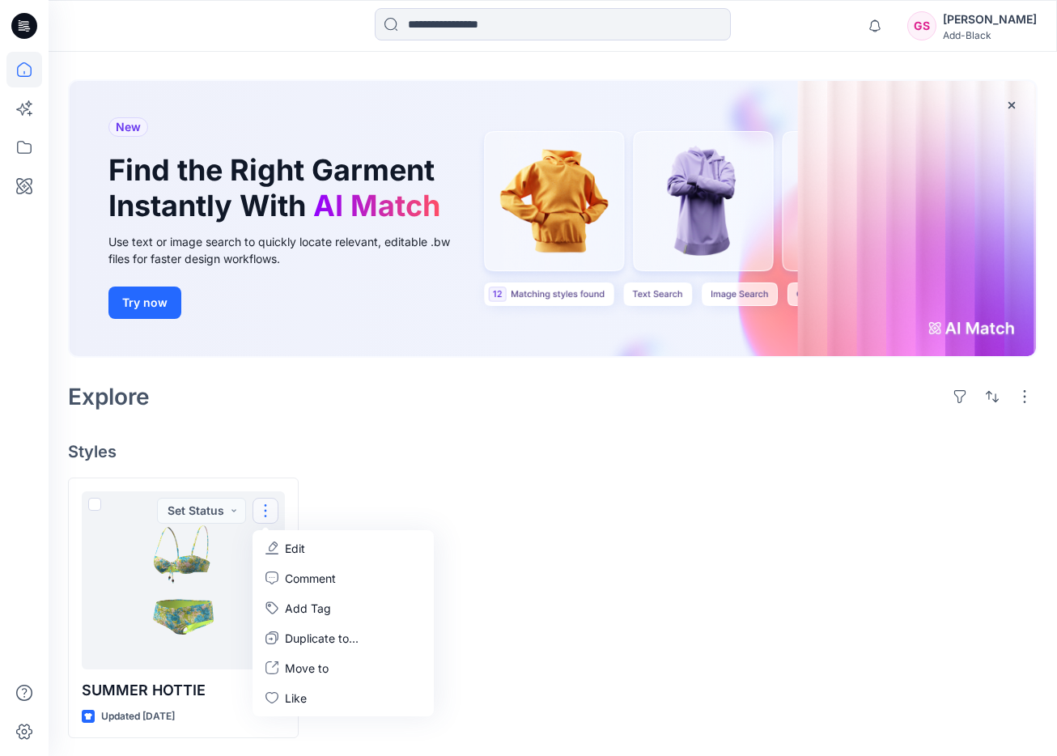
click at [537, 544] on div at bounding box center [430, 608] width 231 height 261
